Goal: Task Accomplishment & Management: Complete application form

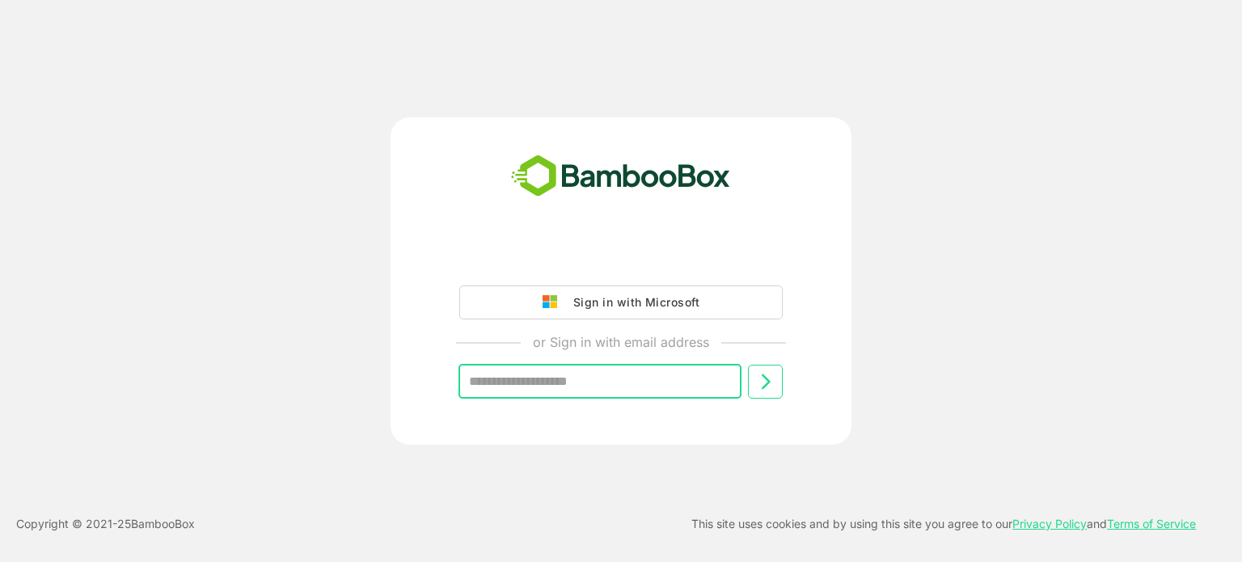
click at [572, 384] on input "text" at bounding box center [599, 382] width 283 height 34
type input "**********"
